Goal: Find specific page/section: Find specific page/section

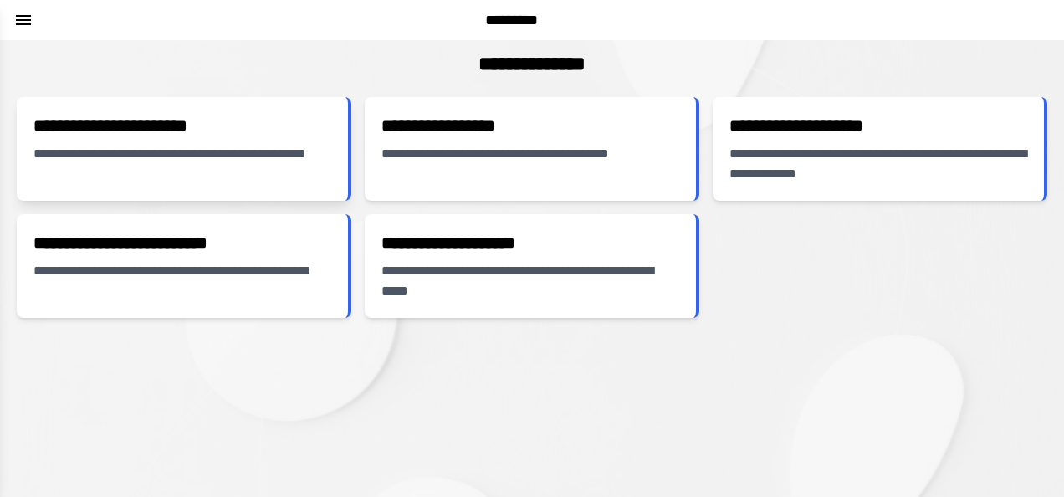
click at [129, 124] on h2 "**********" at bounding box center [182, 125] width 298 height 23
click at [120, 129] on h2 "**********" at bounding box center [182, 125] width 298 height 23
